Goal: Book appointment/travel/reservation

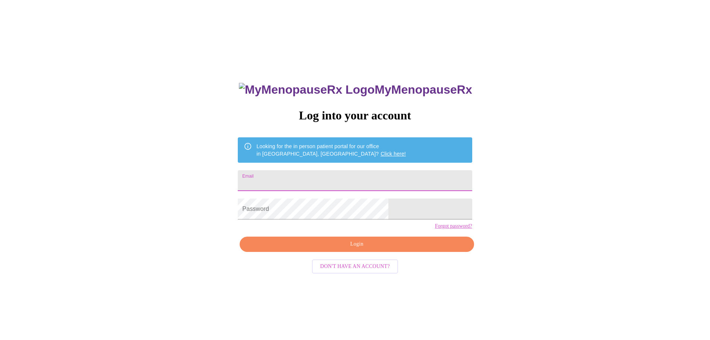
click at [296, 176] on input "Email" at bounding box center [355, 180] width 234 height 21
type input "[EMAIL_ADDRESS][DOMAIN_NAME]"
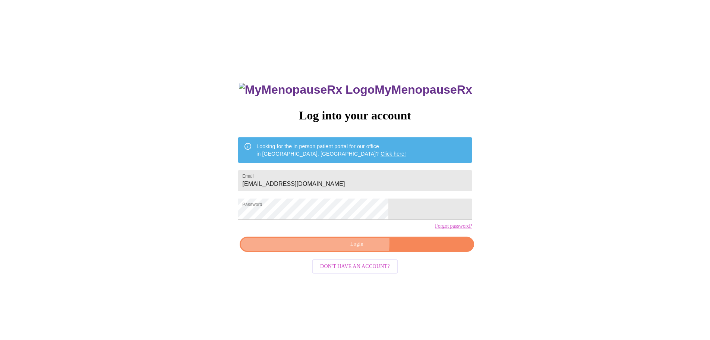
click at [335, 249] on span "Login" at bounding box center [356, 243] width 217 height 9
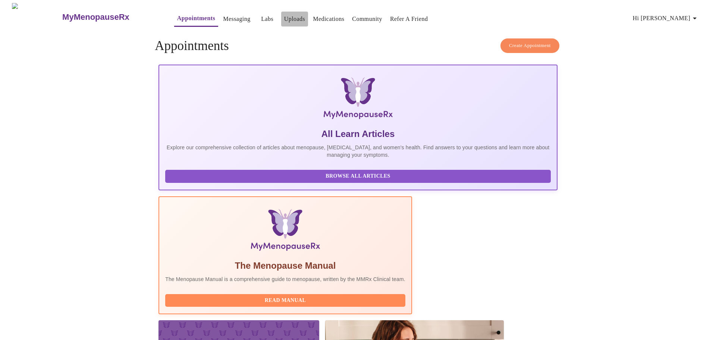
click at [284, 17] on link "Uploads" at bounding box center [294, 19] width 21 height 10
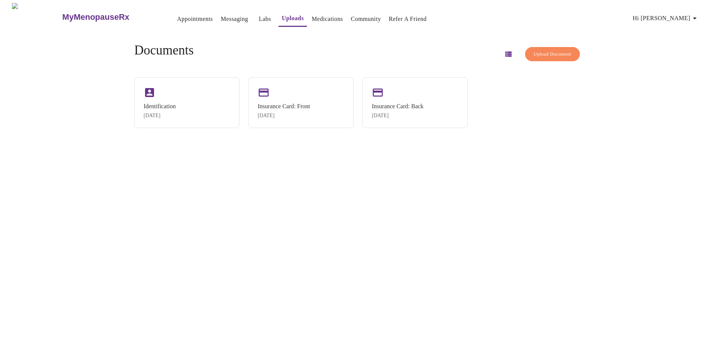
click at [551, 53] on span "Upload Document" at bounding box center [552, 54] width 38 height 9
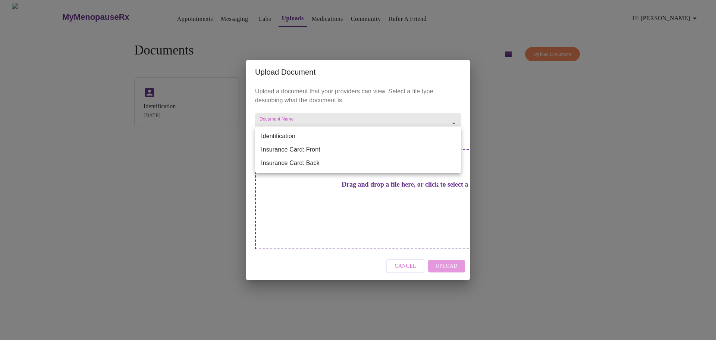
click at [458, 137] on body "MyMenopauseRx Appointments Messaging Labs Uploads Medications Community Refer a…" at bounding box center [358, 173] width 710 height 340
click at [458, 136] on li "Identification" at bounding box center [358, 135] width 206 height 13
type input "Identification"
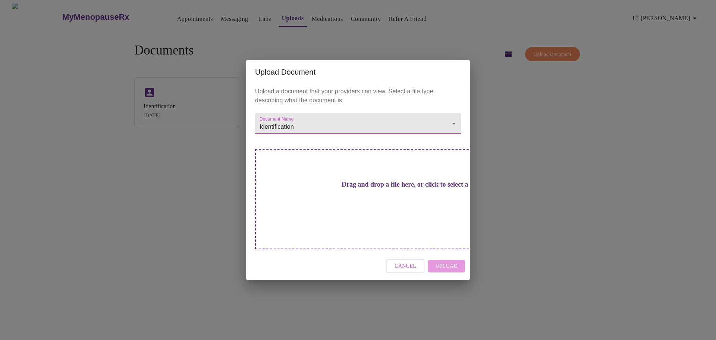
click at [411, 261] on span "Cancel" at bounding box center [405, 265] width 22 height 9
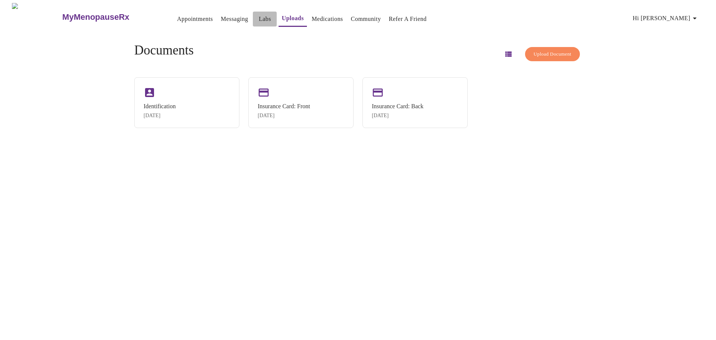
click at [259, 18] on link "Labs" at bounding box center [265, 19] width 12 height 10
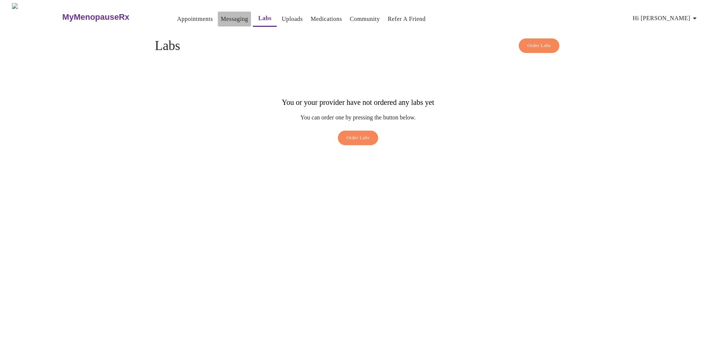
click at [221, 18] on link "Messaging" at bounding box center [234, 19] width 27 height 10
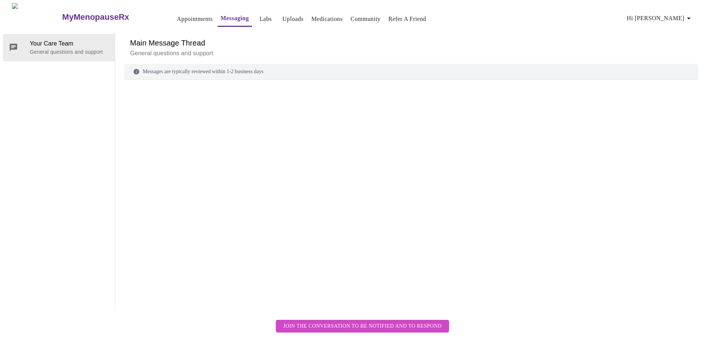
scroll to position [28, 0]
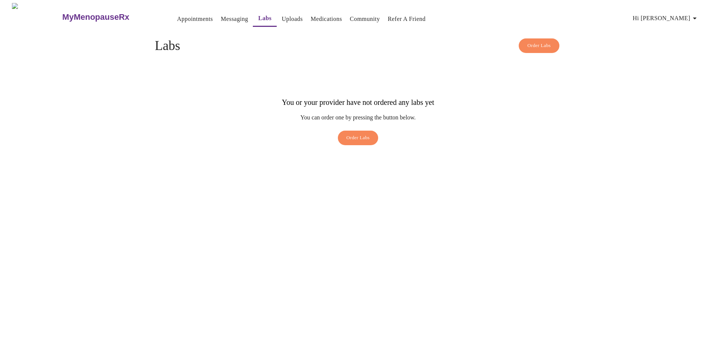
click at [177, 18] on link "Appointments" at bounding box center [195, 19] width 36 height 10
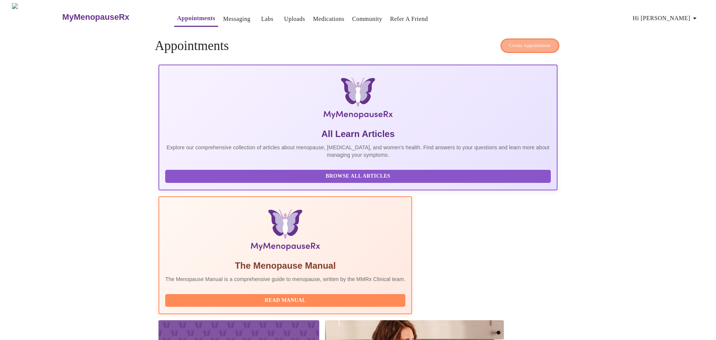
click at [525, 41] on span "Create Appointment" at bounding box center [530, 45] width 42 height 9
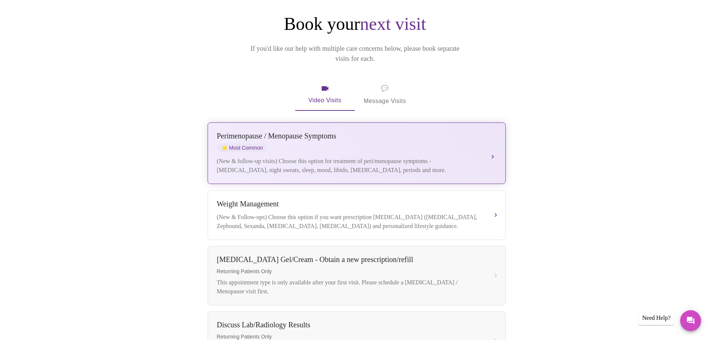
scroll to position [74, 0]
click at [352, 132] on div "Perimenopause / Menopause Symptoms" at bounding box center [349, 136] width 265 height 9
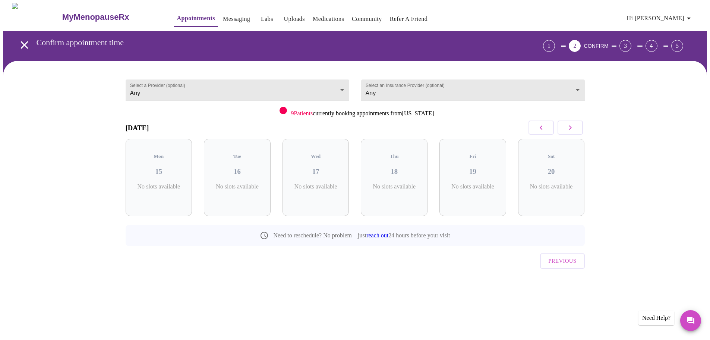
scroll to position [0, 0]
click at [241, 153] on h5 "Tue" at bounding box center [240, 156] width 55 height 6
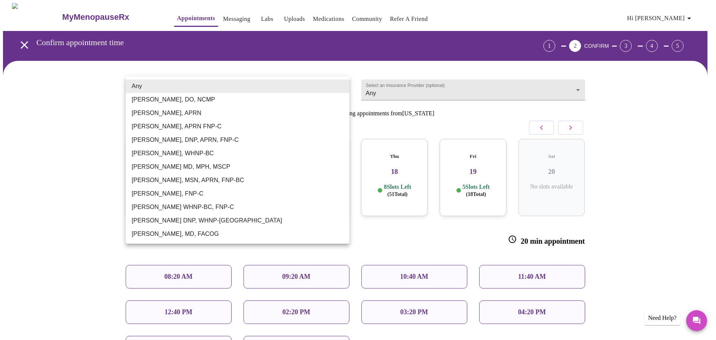
click at [341, 86] on body "MyMenopauseRx Appointments Messaging Labs Uploads Medications Community Refer a…" at bounding box center [358, 226] width 710 height 446
click at [579, 87] on div at bounding box center [358, 170] width 716 height 340
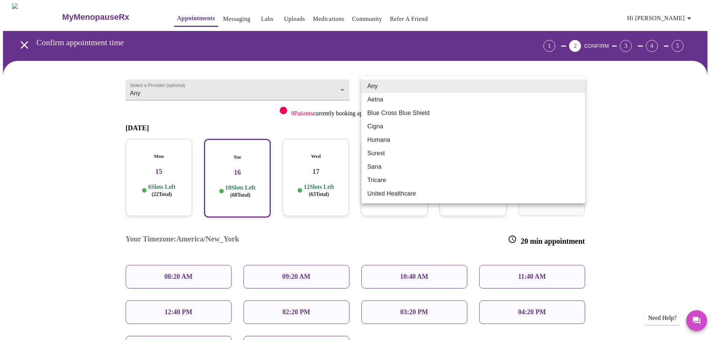
click at [579, 87] on body "MyMenopauseRx Appointments Messaging Labs Uploads Medications Community Refer a…" at bounding box center [358, 226] width 710 height 446
click at [418, 111] on li "Blue Cross Blue Shield" at bounding box center [473, 112] width 224 height 13
type input "Blue Cross Blue Shield"
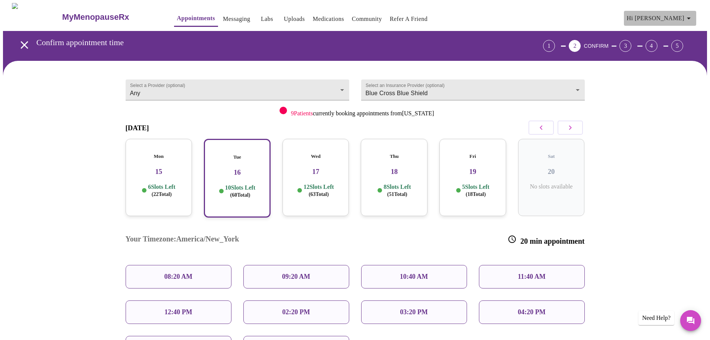
click at [691, 18] on icon "button" at bounding box center [689, 19] width 4 height 2
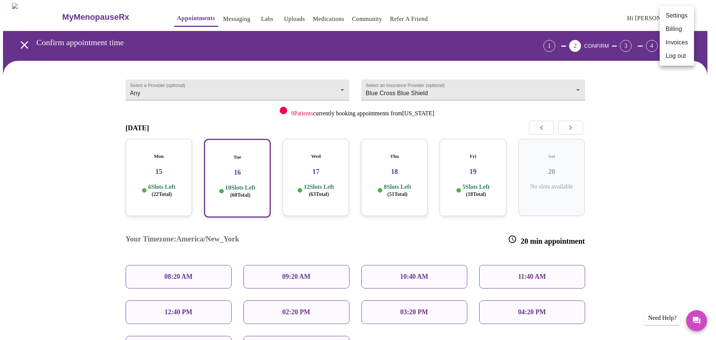
click at [681, 113] on div at bounding box center [358, 170] width 716 height 340
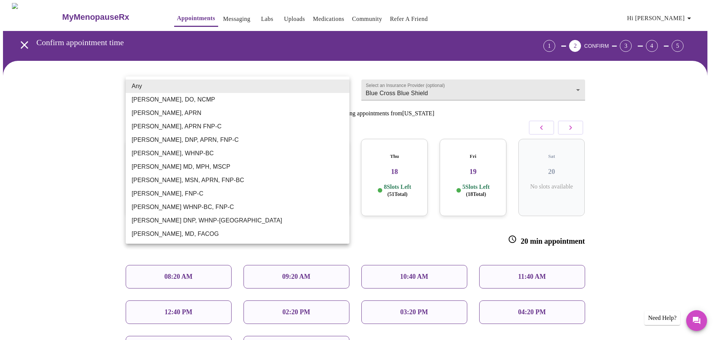
click at [343, 86] on body "MyMenopauseRx Appointments Messaging Labs Uploads Medications Community Refer a…" at bounding box center [358, 226] width 710 height 446
click at [73, 98] on div at bounding box center [358, 170] width 716 height 340
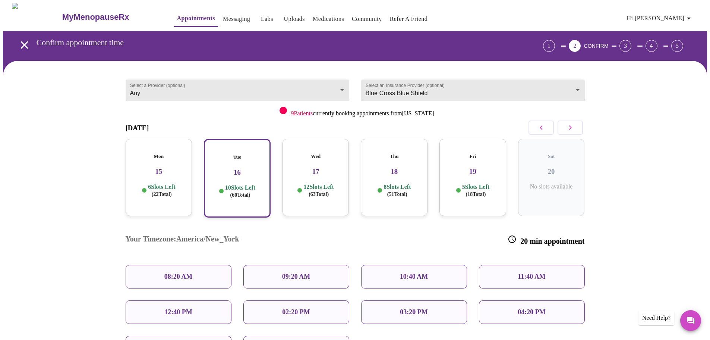
click at [475, 167] on h3 "19" at bounding box center [472, 171] width 55 height 8
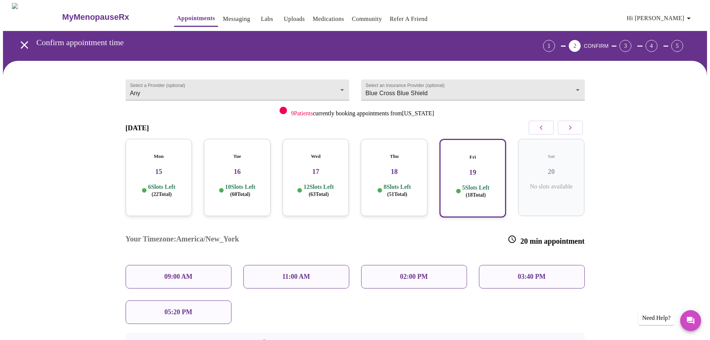
click at [401, 167] on h3 "18" at bounding box center [394, 171] width 55 height 8
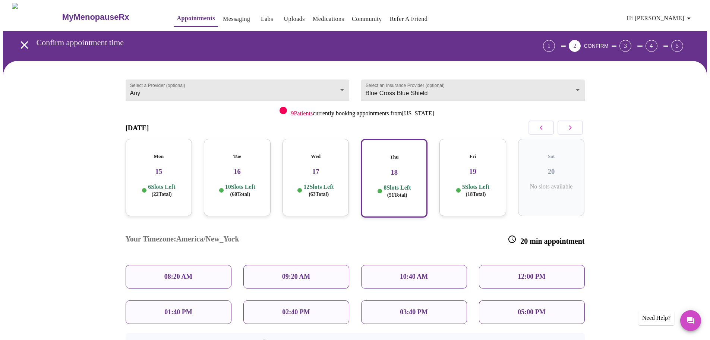
click at [654, 40] on div "4" at bounding box center [652, 46] width 12 height 12
click at [631, 42] on div "3" at bounding box center [625, 46] width 12 height 12
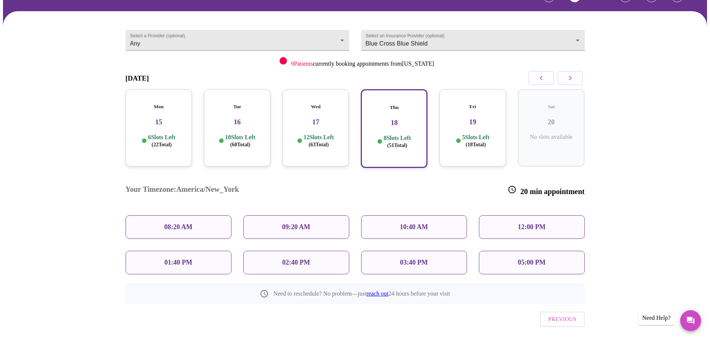
scroll to position [51, 0]
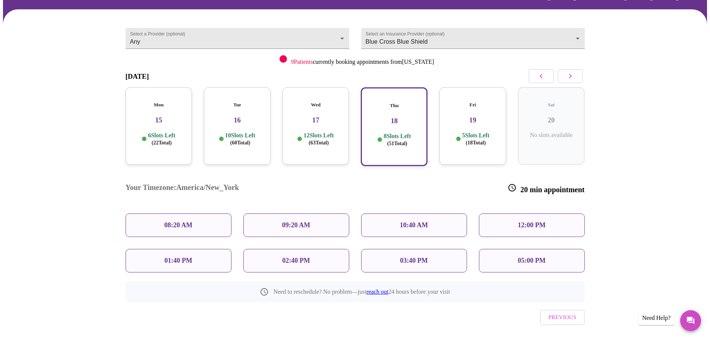
click at [381, 288] on link "reach out" at bounding box center [377, 291] width 22 height 6
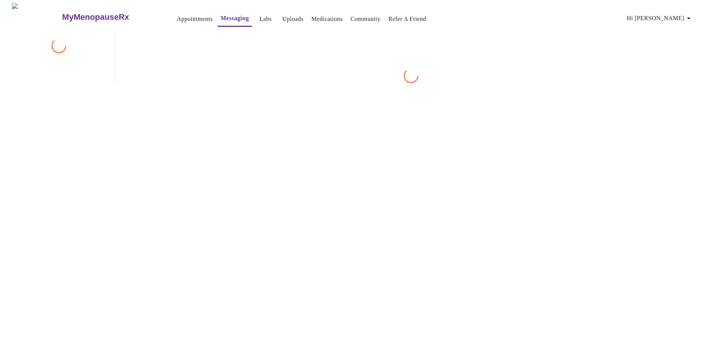
scroll to position [28, 0]
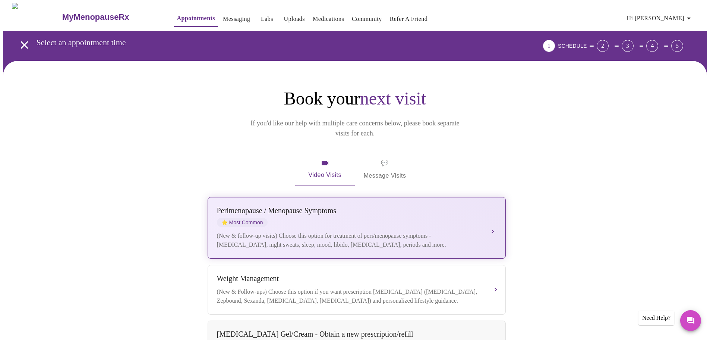
click at [349, 215] on div "[MEDICAL_DATA] / Menopause Symptoms ⭐ Most Common" at bounding box center [349, 216] width 265 height 20
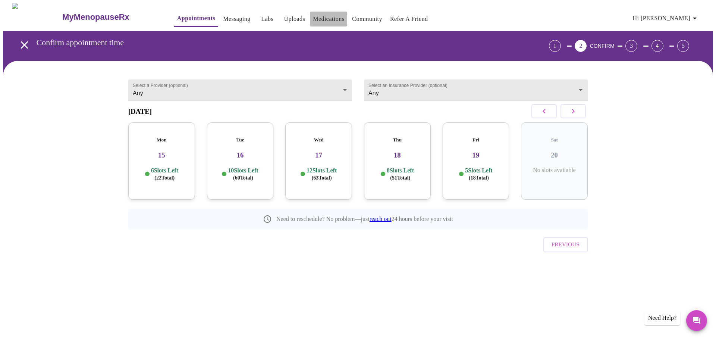
click at [313, 16] on link "Medications" at bounding box center [328, 19] width 31 height 10
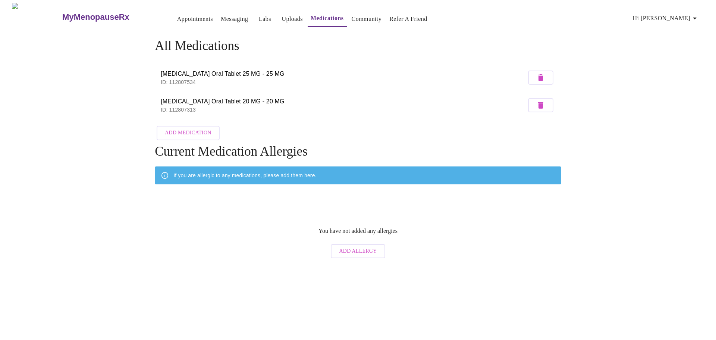
click at [177, 14] on link "Appointments" at bounding box center [195, 19] width 36 height 10
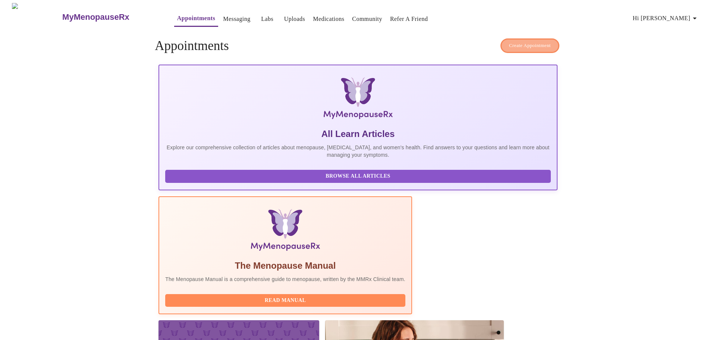
click at [517, 42] on span "Create Appointment" at bounding box center [530, 45] width 42 height 9
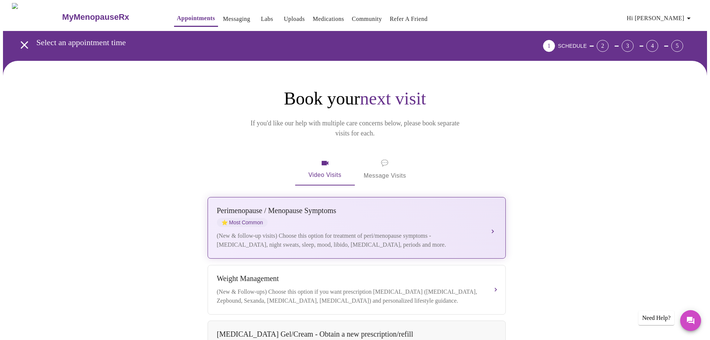
click at [279, 206] on div "[MEDICAL_DATA] / Menopause Symptoms ⭐ Most Common" at bounding box center [349, 216] width 265 height 20
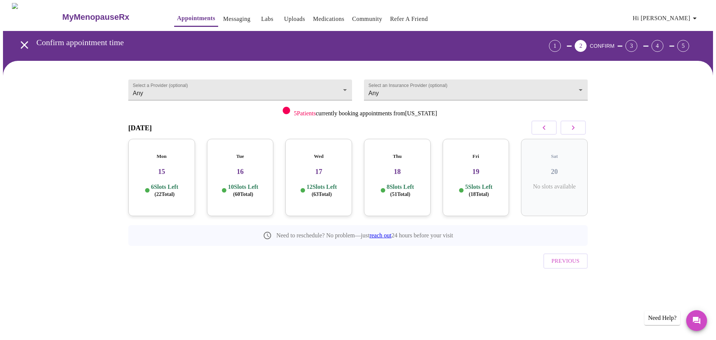
click at [570, 125] on icon "button" at bounding box center [572, 127] width 9 height 9
click at [555, 167] on h3 "25" at bounding box center [554, 171] width 55 height 8
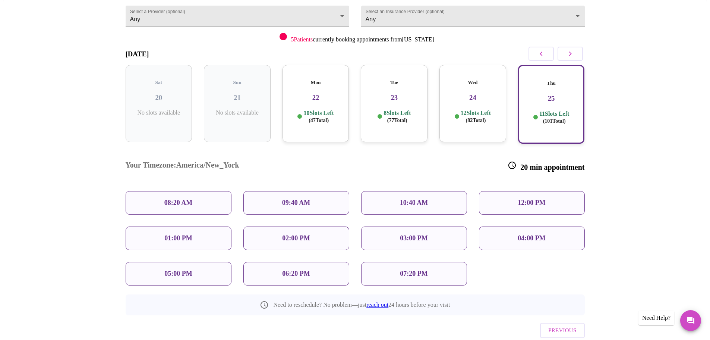
scroll to position [74, 0]
click at [391, 94] on h3 "23" at bounding box center [394, 97] width 55 height 8
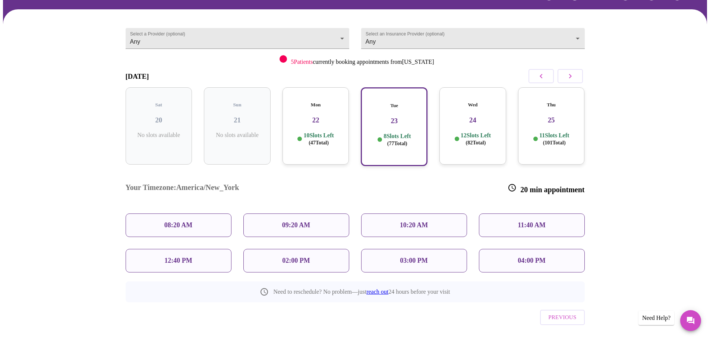
click at [574, 74] on icon "button" at bounding box center [570, 76] width 9 height 9
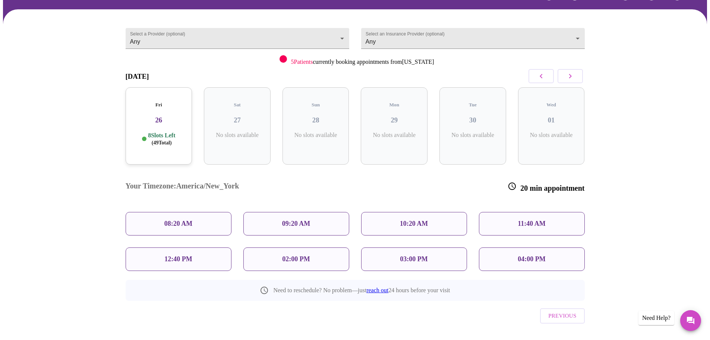
scroll to position [0, 0]
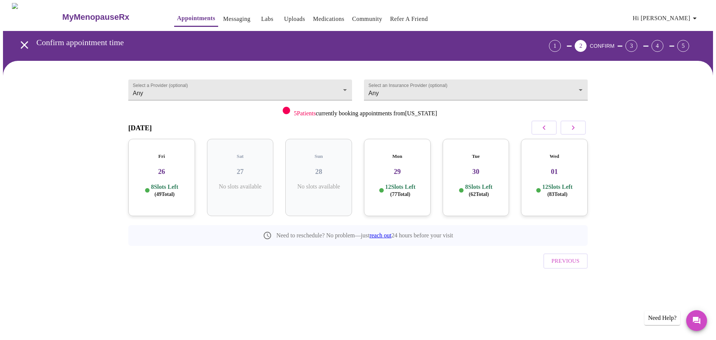
click at [174, 167] on h3 "26" at bounding box center [161, 171] width 55 height 8
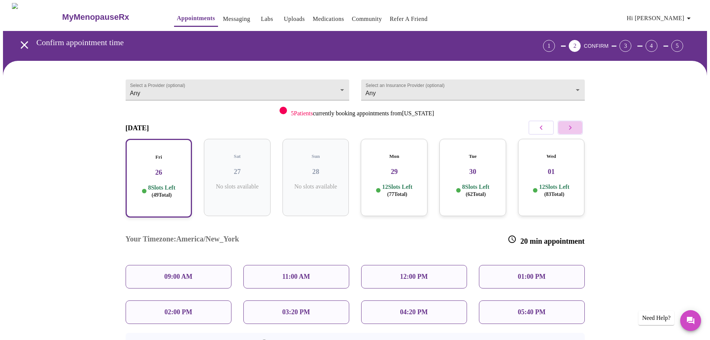
click at [574, 127] on icon "button" at bounding box center [570, 127] width 9 height 9
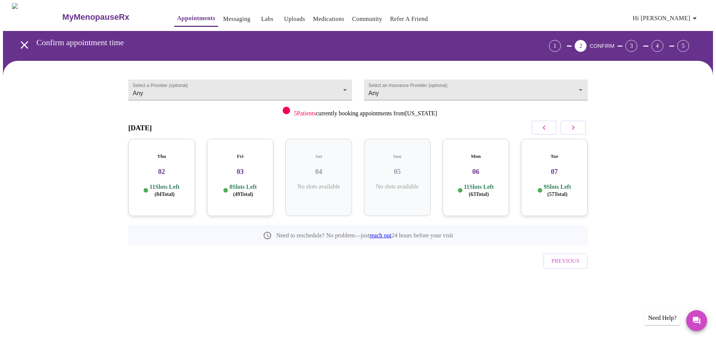
click at [540, 153] on h5 "Tue" at bounding box center [554, 156] width 55 height 6
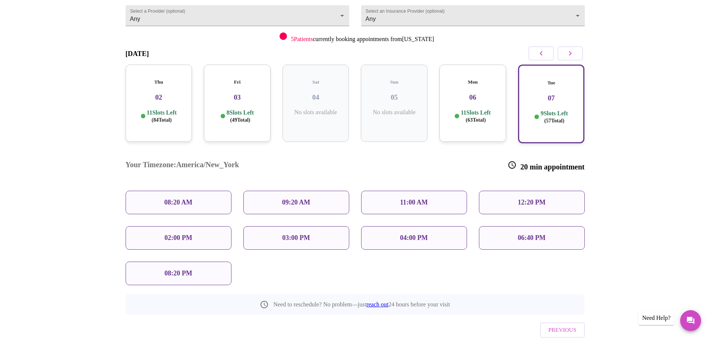
scroll to position [75, 0]
click at [537, 51] on icon "button" at bounding box center [541, 52] width 9 height 9
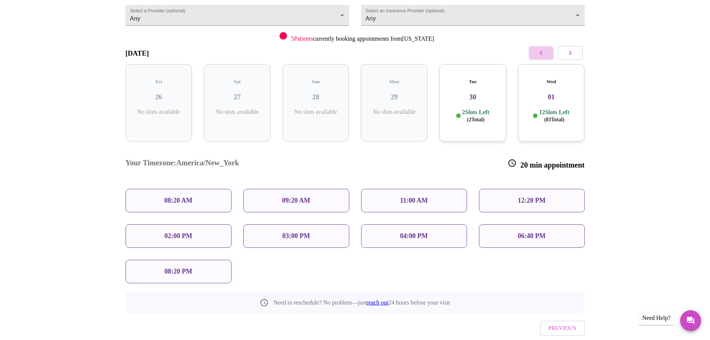
click at [537, 51] on icon "button" at bounding box center [541, 52] width 9 height 9
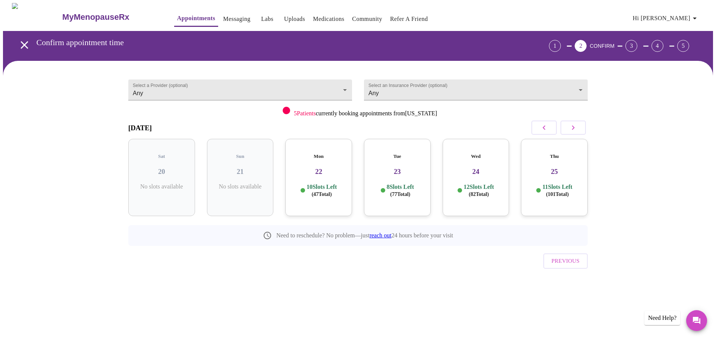
click at [315, 167] on h3 "22" at bounding box center [318, 171] width 55 height 8
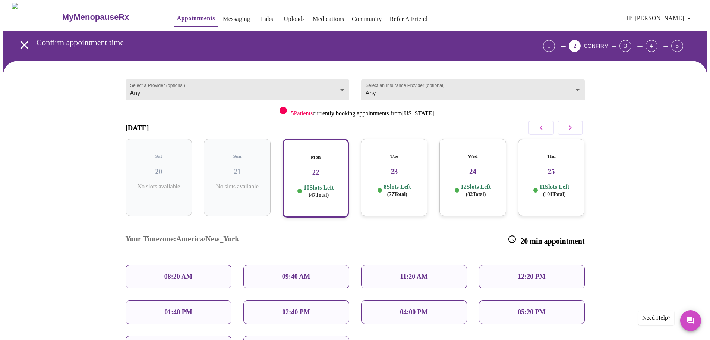
click at [392, 167] on h3 "23" at bounding box center [394, 171] width 55 height 8
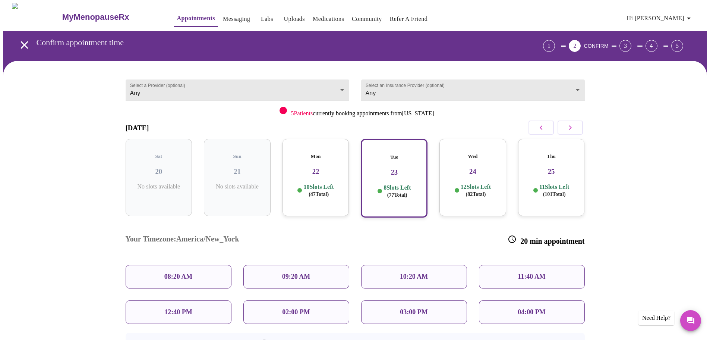
click at [559, 167] on h3 "25" at bounding box center [551, 171] width 55 height 8
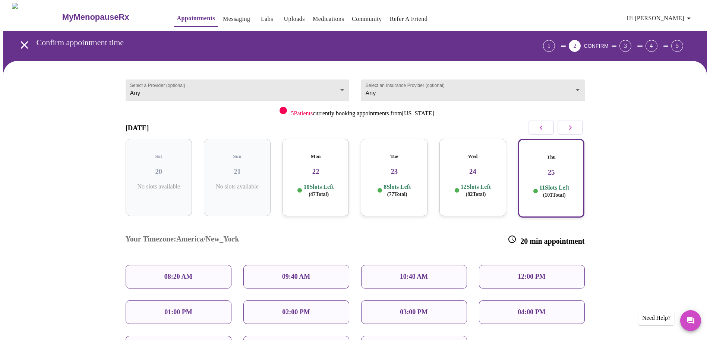
click at [537, 124] on icon "button" at bounding box center [541, 127] width 9 height 9
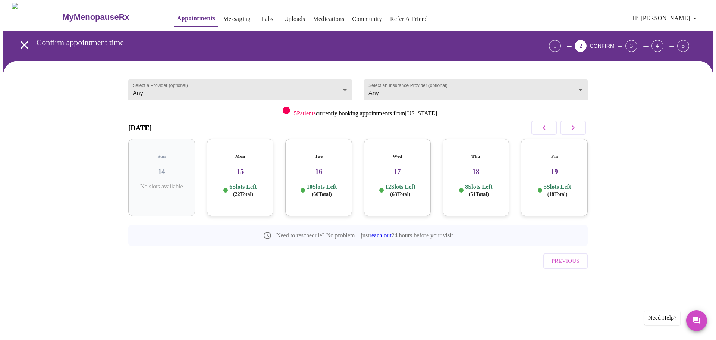
click at [573, 129] on icon "button" at bounding box center [573, 127] width 3 height 4
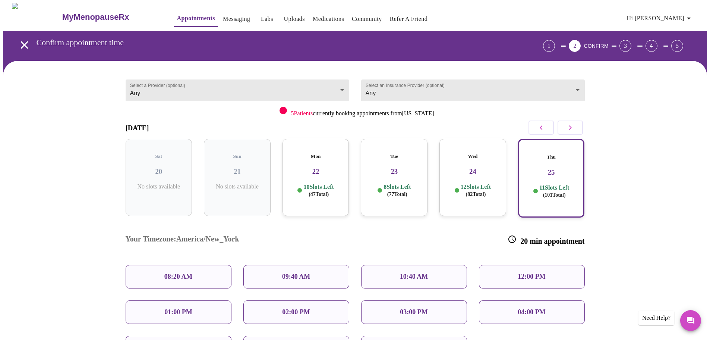
click at [404, 167] on h3 "23" at bounding box center [394, 171] width 55 height 8
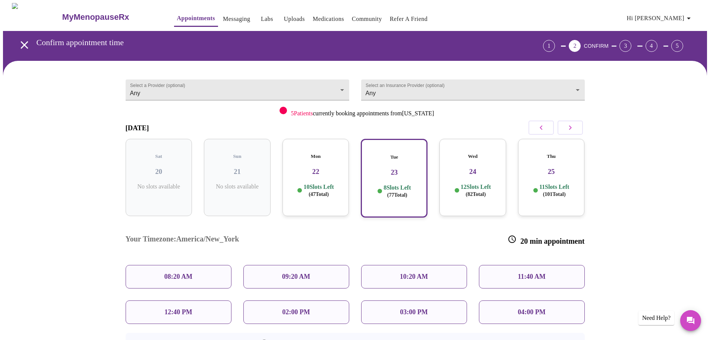
click at [477, 167] on h3 "24" at bounding box center [472, 171] width 55 height 8
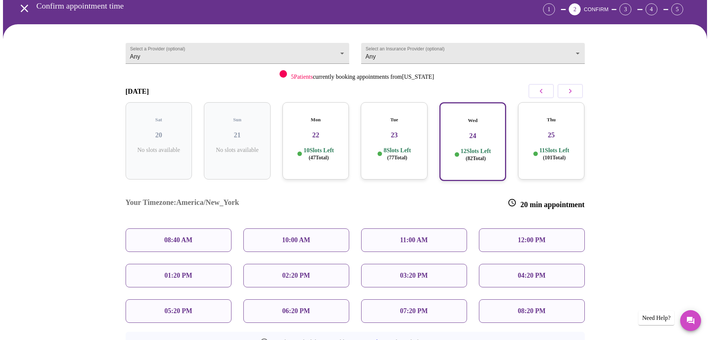
scroll to position [37, 0]
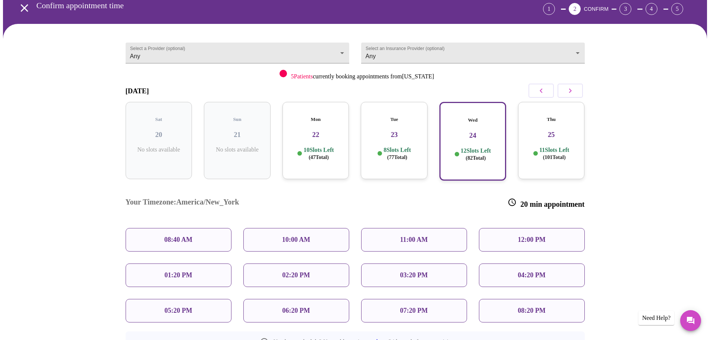
click at [394, 135] on div "Tue 23 8 Slots Left ( 77 Total)" at bounding box center [394, 140] width 67 height 77
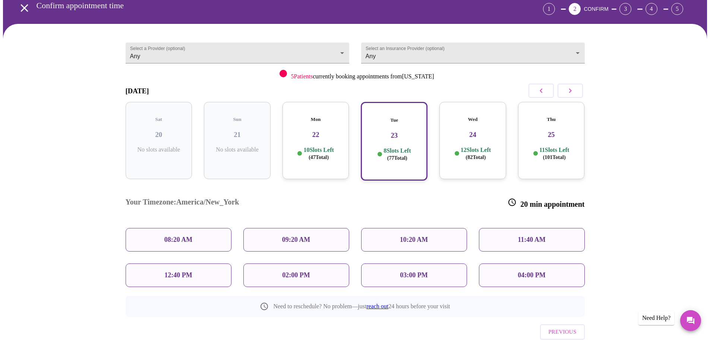
click at [459, 130] on h3 "24" at bounding box center [472, 134] width 55 height 8
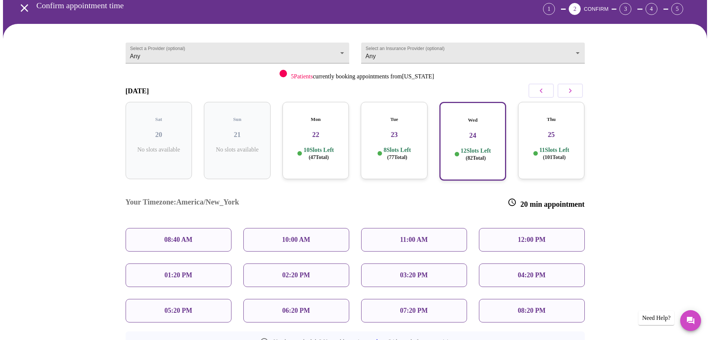
click at [400, 130] on h3 "23" at bounding box center [394, 134] width 55 height 8
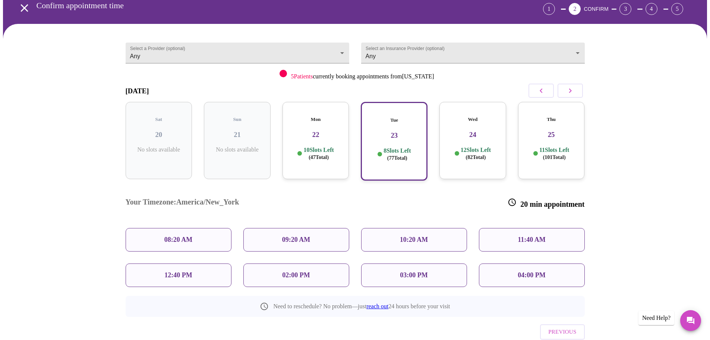
click at [324, 119] on div "Mon 22 10 Slots Left ( 47 Total)" at bounding box center [316, 140] width 67 height 77
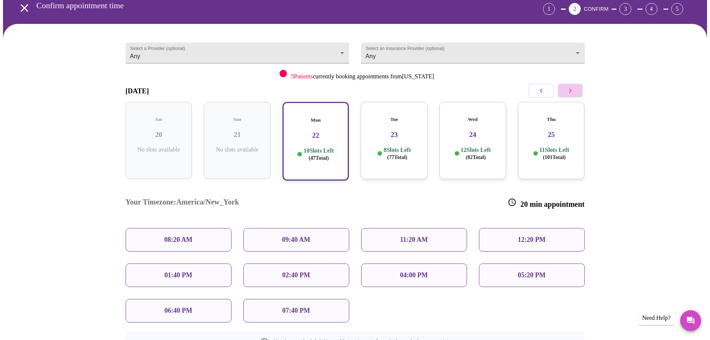
click at [577, 91] on button "button" at bounding box center [570, 90] width 25 height 14
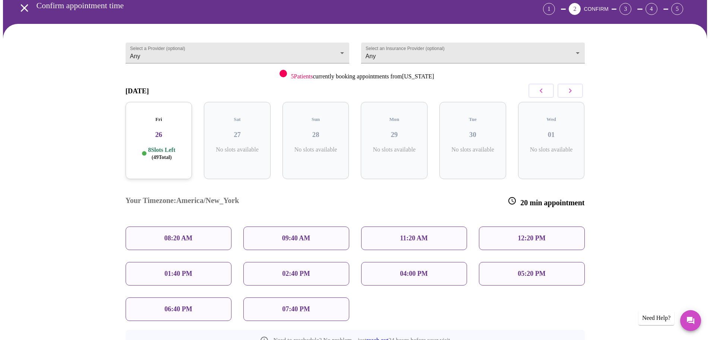
scroll to position [0, 0]
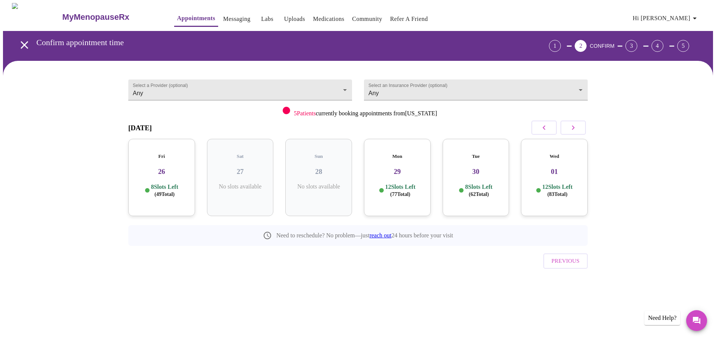
click at [407, 167] on h3 "29" at bounding box center [397, 171] width 55 height 8
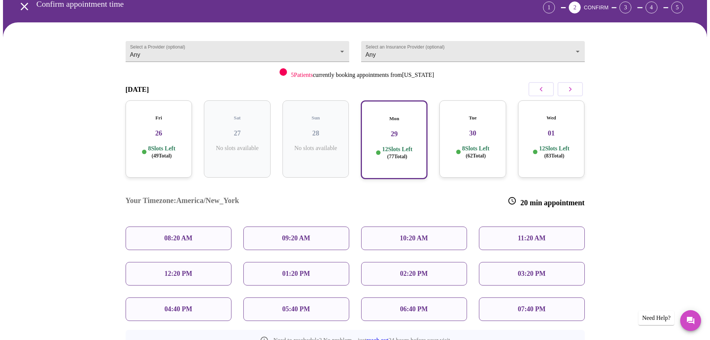
scroll to position [38, 0]
click at [573, 93] on icon "button" at bounding box center [570, 89] width 9 height 9
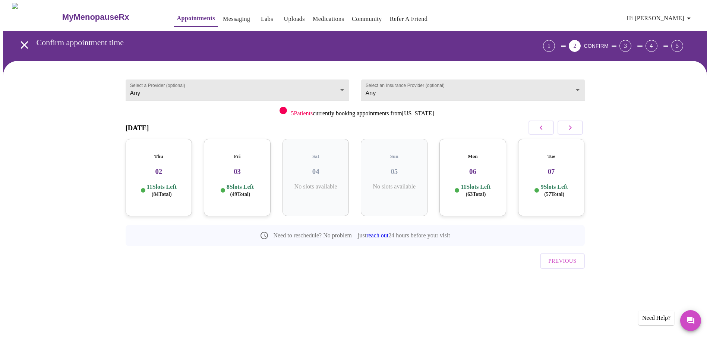
scroll to position [0, 0]
click at [562, 167] on h3 "07" at bounding box center [554, 171] width 55 height 8
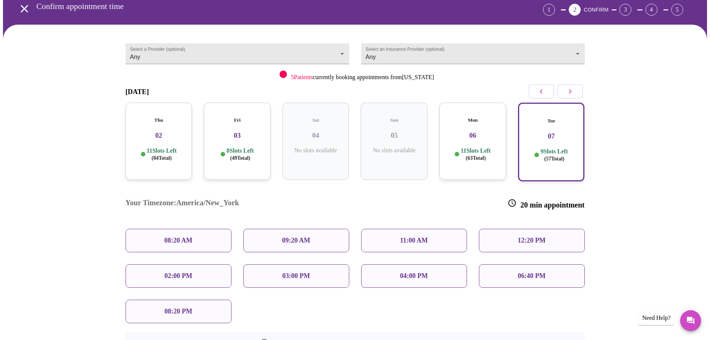
scroll to position [37, 0]
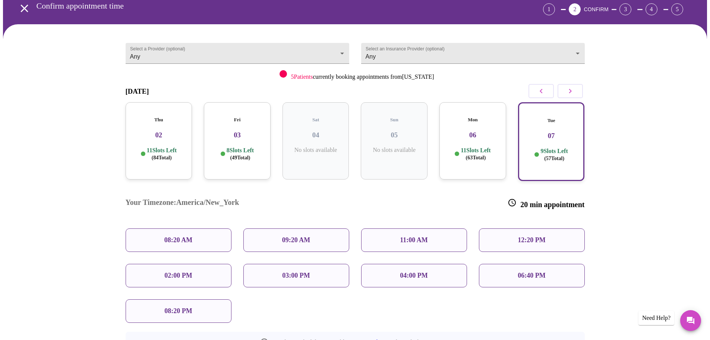
click at [191, 307] on p "08:20 PM" at bounding box center [178, 311] width 28 height 8
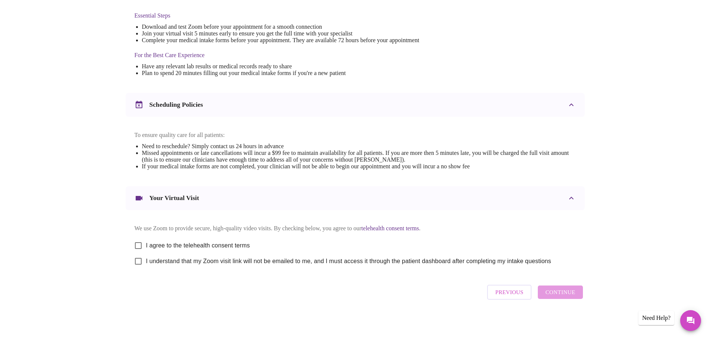
scroll to position [201, 0]
click at [138, 243] on input "I agree to the telehealth consent terms" at bounding box center [138, 245] width 16 height 16
checkbox input "true"
drag, startPoint x: 136, startPoint y: 259, endPoint x: 145, endPoint y: 264, distance: 10.5
click at [136, 259] on input "I understand that my Zoom visit link will not be emailed to me, and I must acce…" at bounding box center [138, 261] width 16 height 16
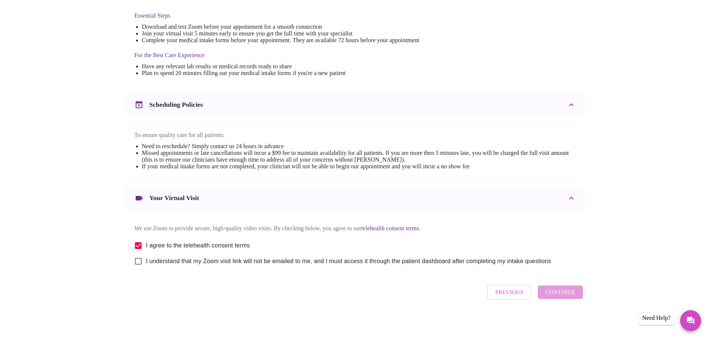
checkbox input "true"
click at [556, 297] on span "Continue" at bounding box center [560, 292] width 30 height 10
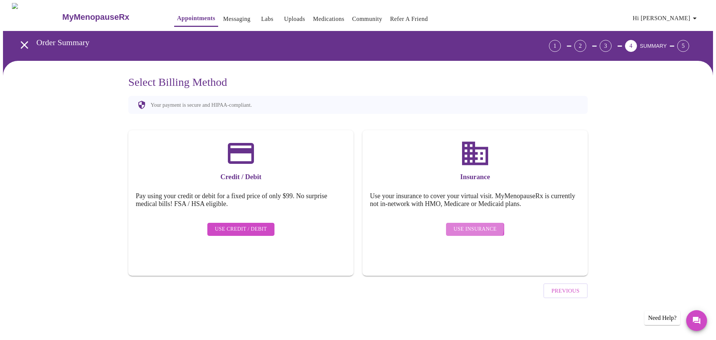
click at [470, 224] on span "Use Insurance" at bounding box center [474, 228] width 43 height 9
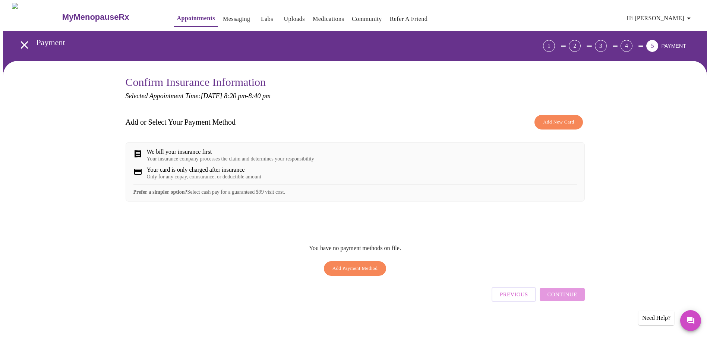
click at [553, 122] on span "Add New Card" at bounding box center [558, 122] width 31 height 9
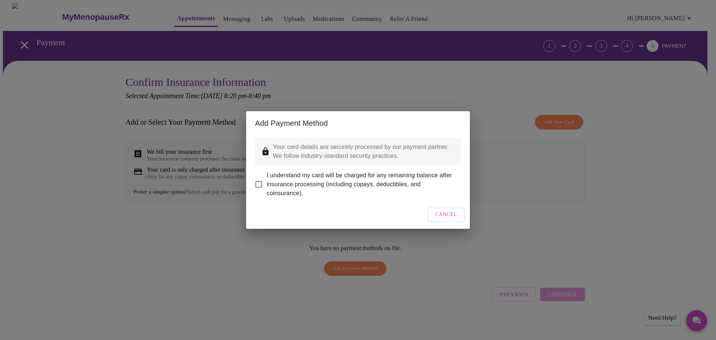
click at [259, 178] on input "I understand my card will be charged for any remaining balance after insurance …" at bounding box center [259, 184] width 16 height 16
checkbox input "true"
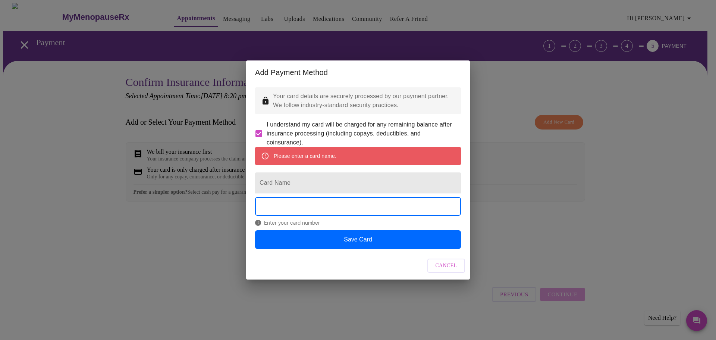
click at [283, 184] on input "Card Name" at bounding box center [358, 182] width 206 height 21
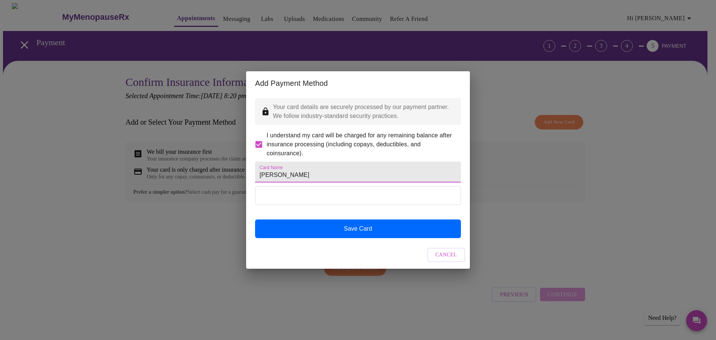
type input "[PERSON_NAME]"
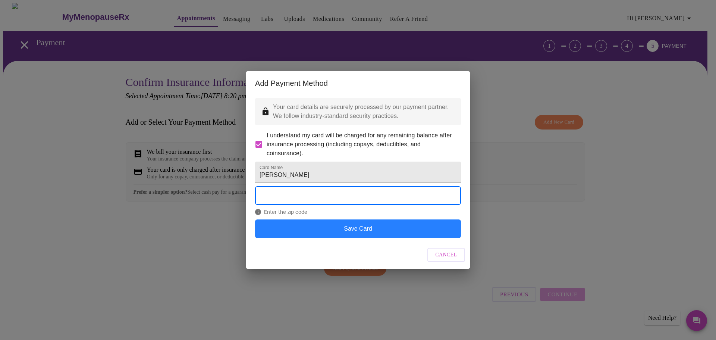
click at [360, 235] on button "Save Card" at bounding box center [358, 228] width 206 height 19
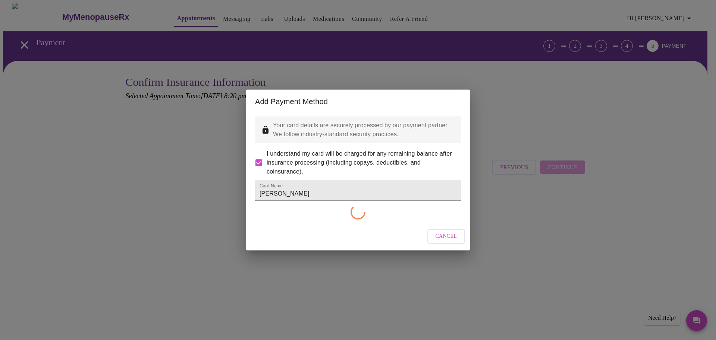
checkbox input "false"
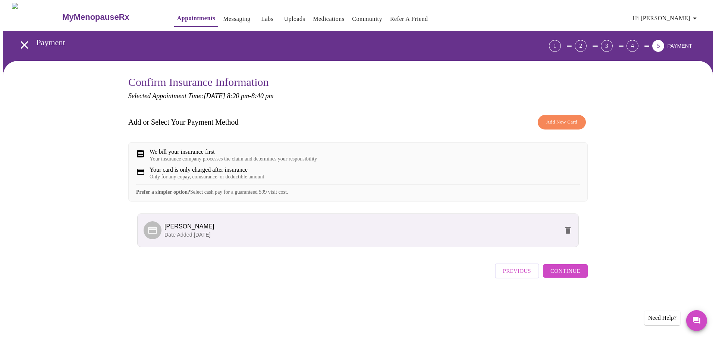
click at [569, 275] on span "Continue" at bounding box center [565, 271] width 30 height 10
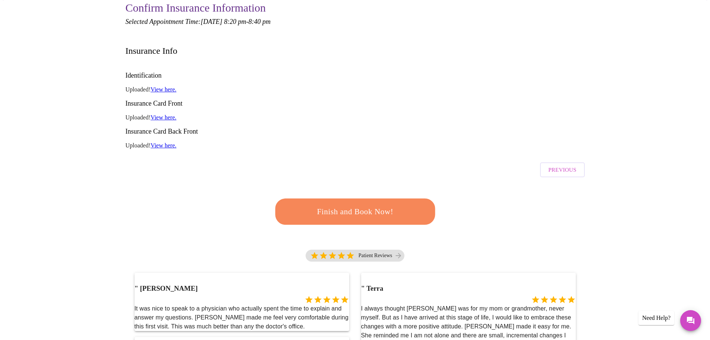
scroll to position [75, 0]
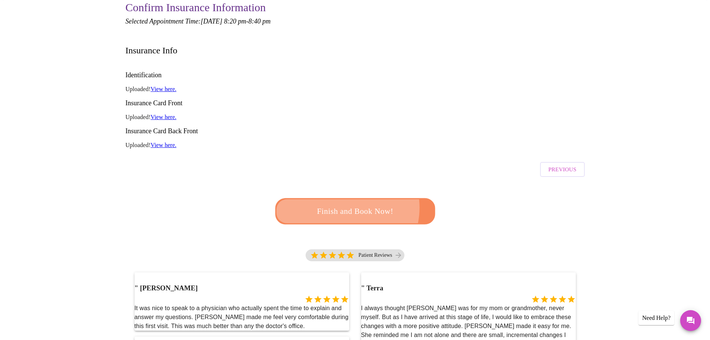
click at [340, 204] on span "Finish and Book Now!" at bounding box center [355, 211] width 138 height 14
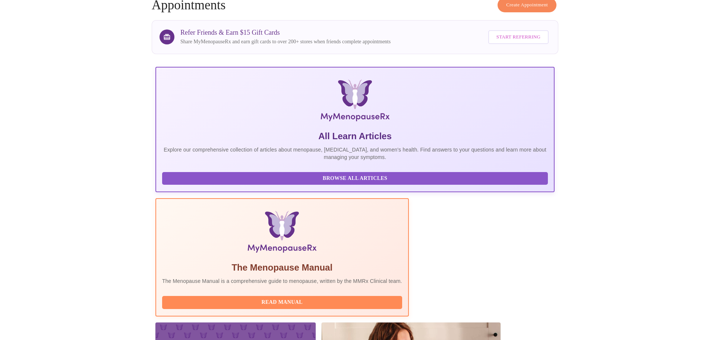
scroll to position [69, 0]
